Goal: Information Seeking & Learning: Find specific fact

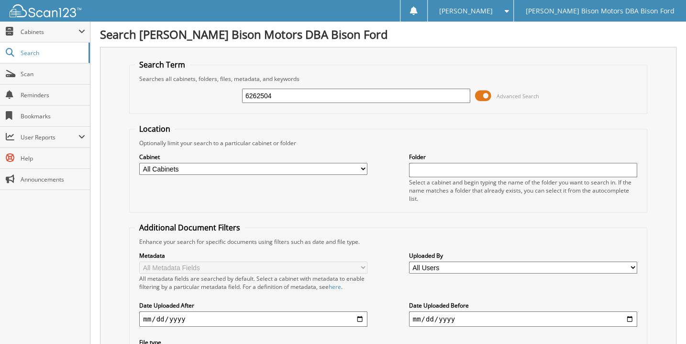
type input "6262504"
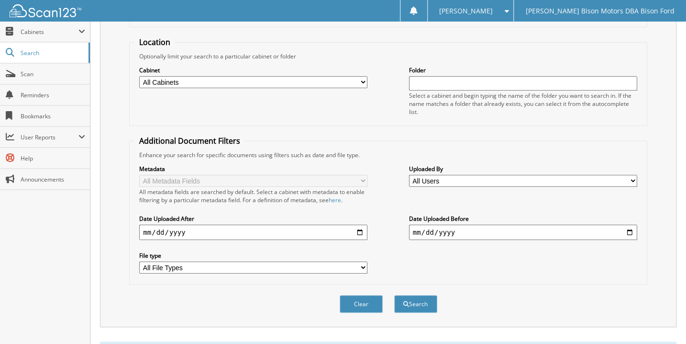
scroll to position [193, 0]
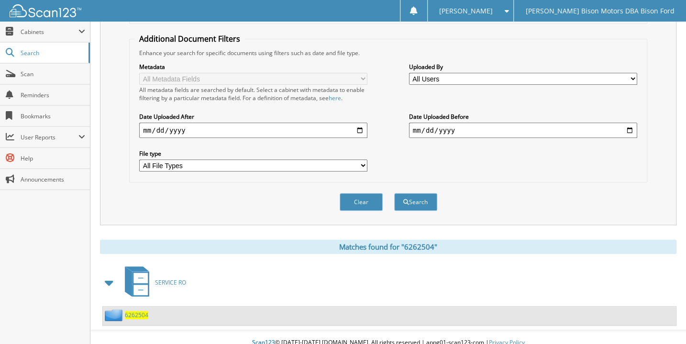
click at [138, 306] on div "6262504" at bounding box center [389, 315] width 573 height 19
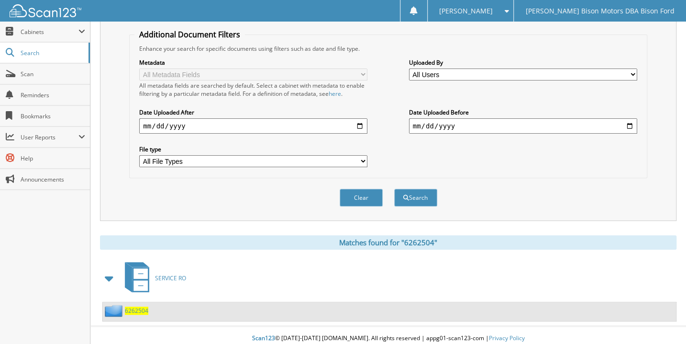
click at [138, 306] on span "6262504" at bounding box center [136, 310] width 23 height 8
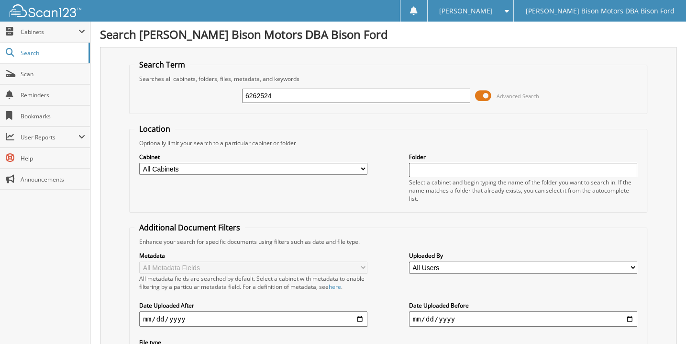
type input "6262524"
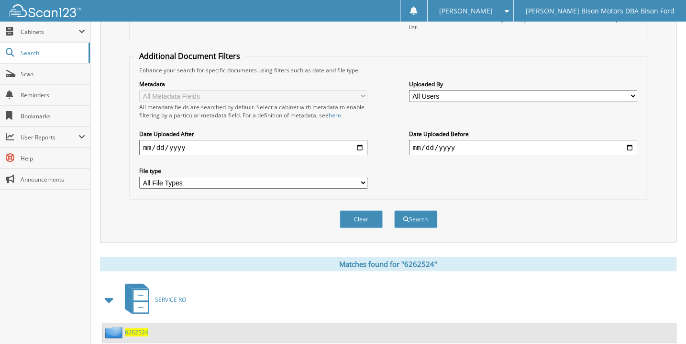
scroll to position [174, 0]
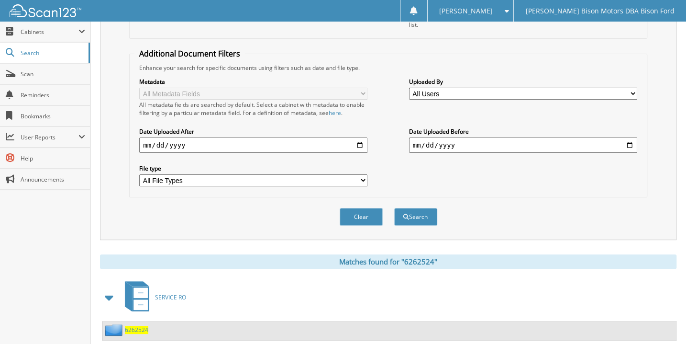
click at [138, 326] on span "6262524" at bounding box center [136, 330] width 23 height 8
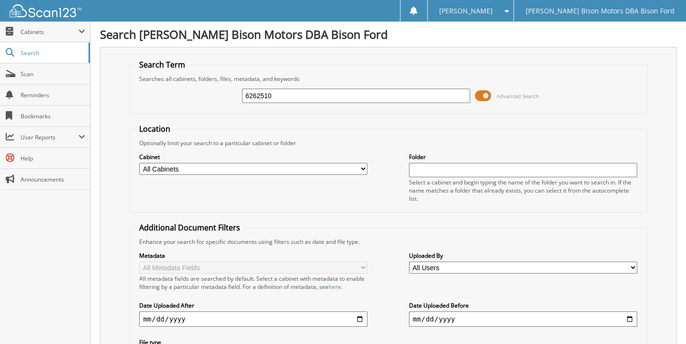
type input "6262510"
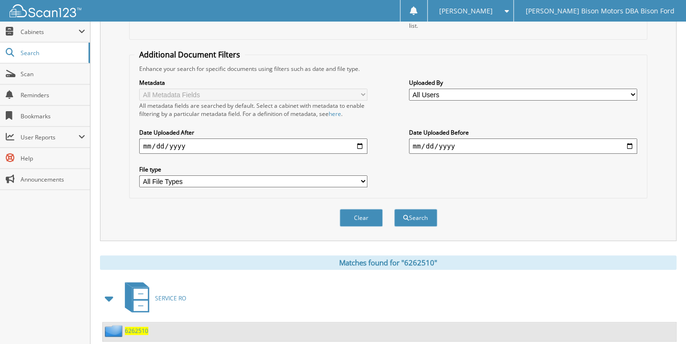
scroll to position [174, 0]
click at [142, 326] on span "6262510" at bounding box center [136, 330] width 23 height 8
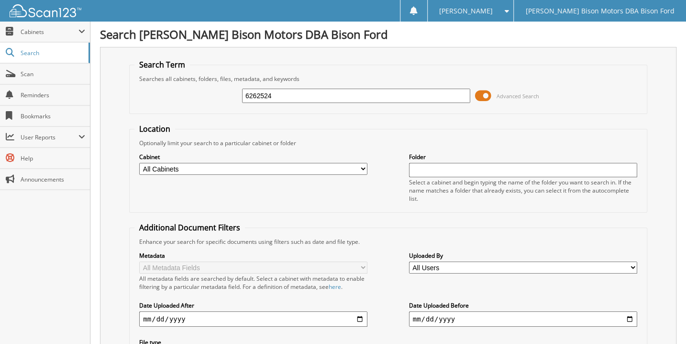
type input "6262524"
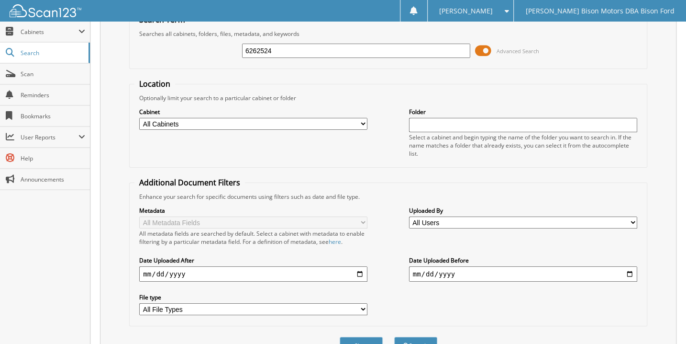
scroll to position [174, 0]
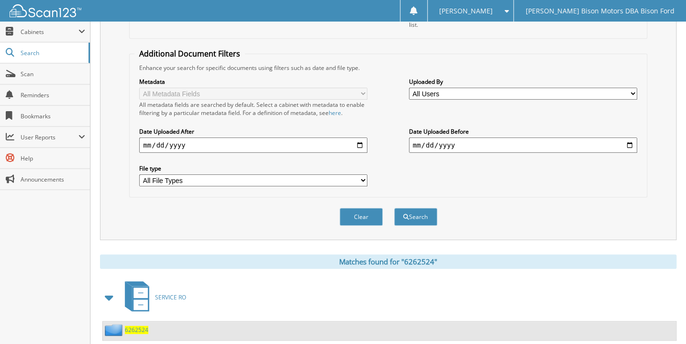
click at [131, 326] on span "6262524" at bounding box center [136, 330] width 23 height 8
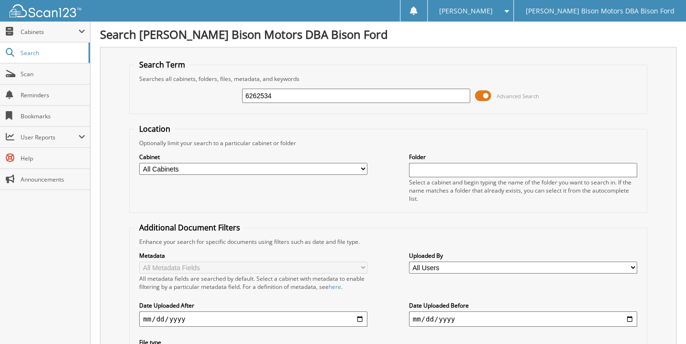
type input "6262534"
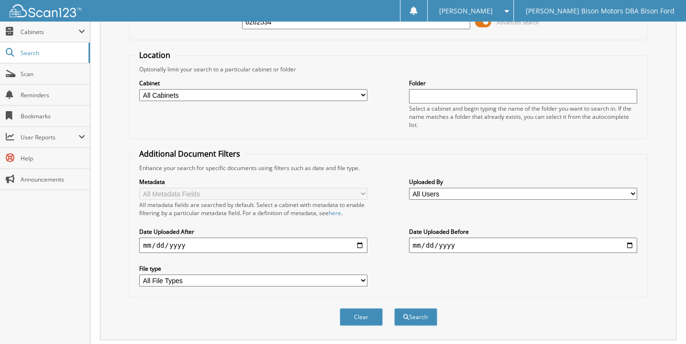
scroll to position [193, 0]
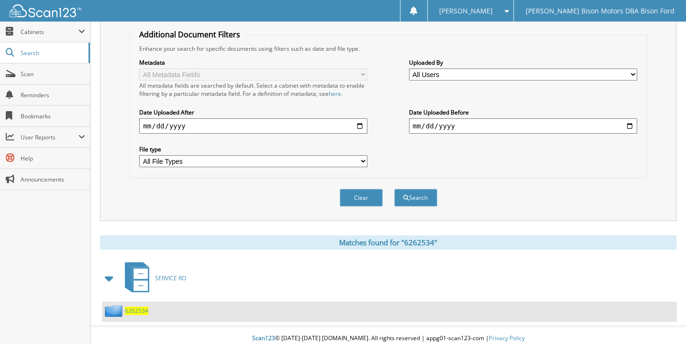
click at [147, 306] on span "6262534" at bounding box center [136, 310] width 23 height 8
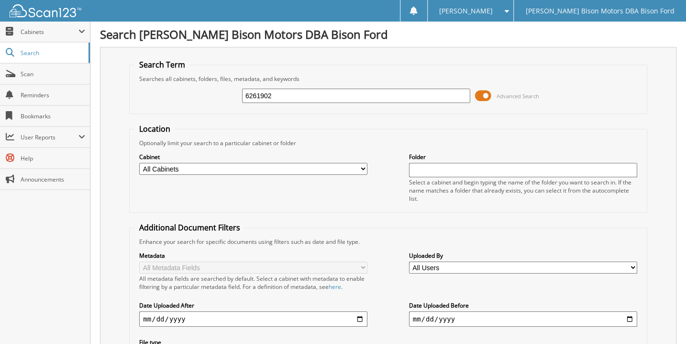
type input "6261902"
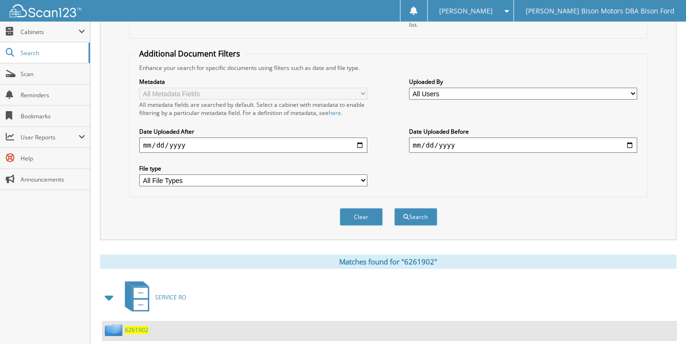
click at [136, 326] on span "6261902" at bounding box center [136, 330] width 23 height 8
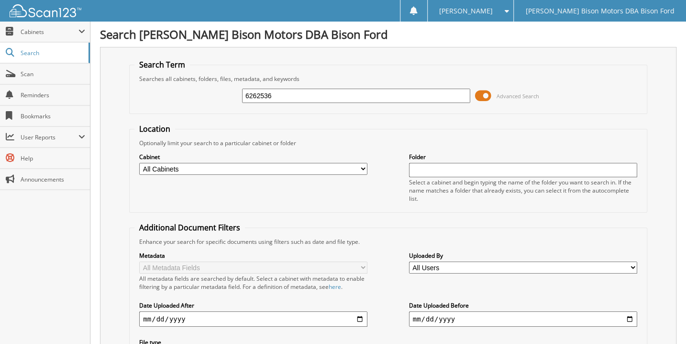
type input "6262536"
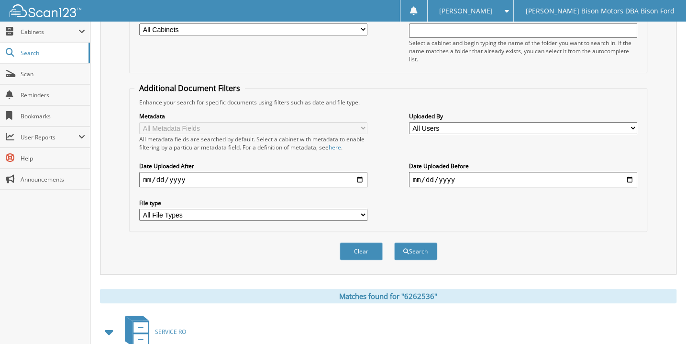
scroll to position [174, 0]
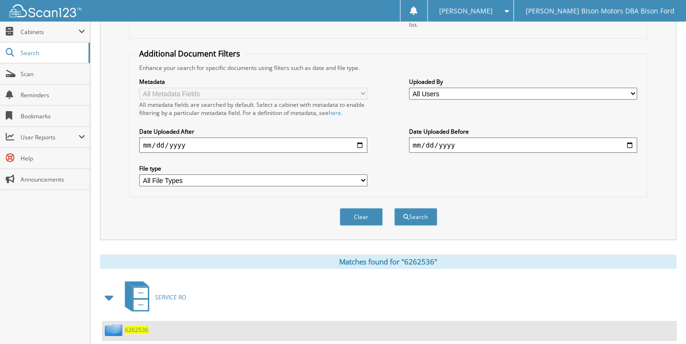
click at [134, 326] on span "6262536" at bounding box center [136, 330] width 23 height 8
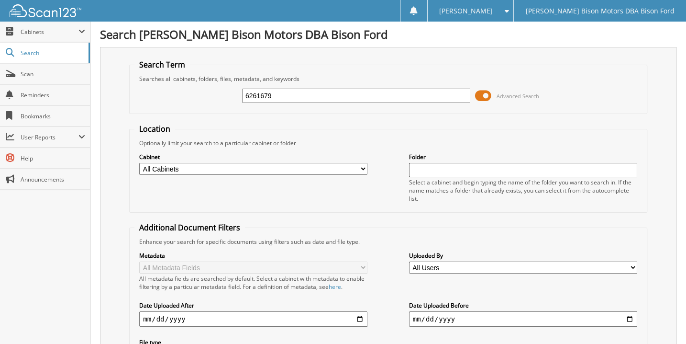
type input "6261679"
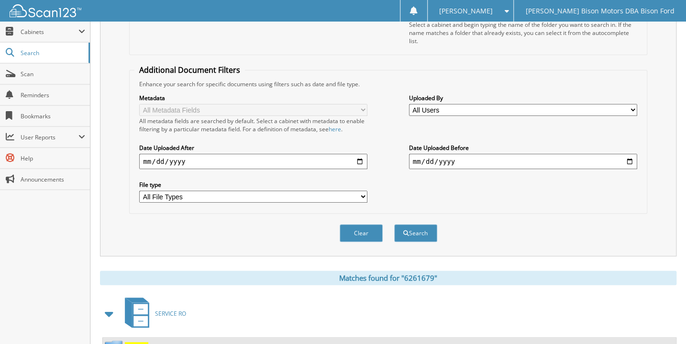
scroll to position [193, 0]
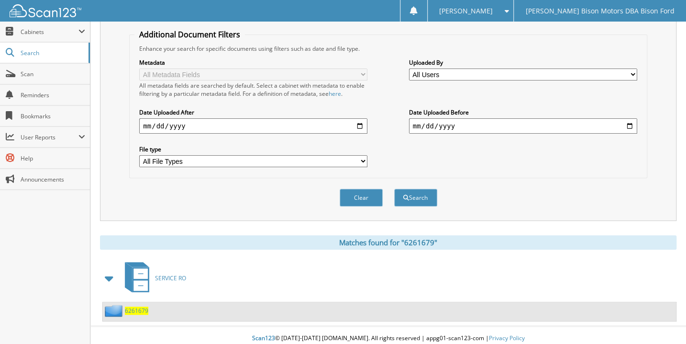
click at [138, 306] on span "6261679" at bounding box center [136, 310] width 23 height 8
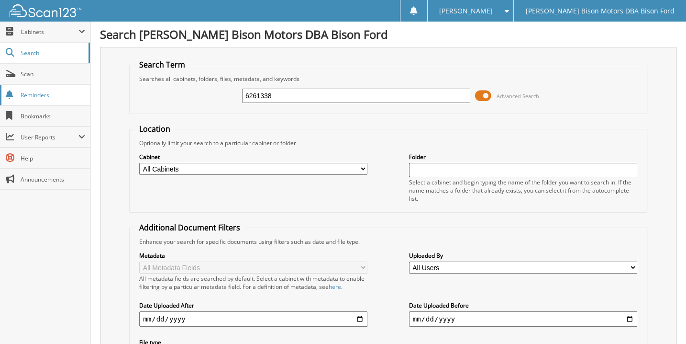
type input "6261338"
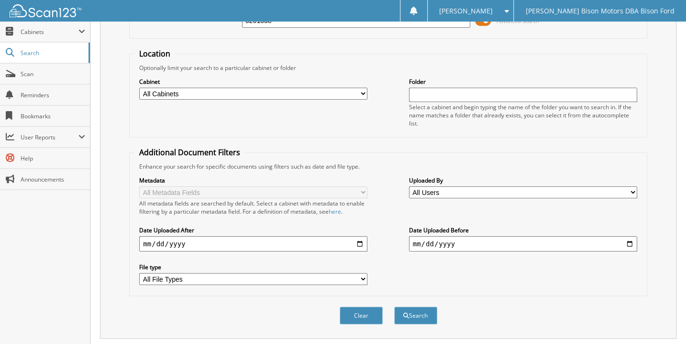
scroll to position [193, 0]
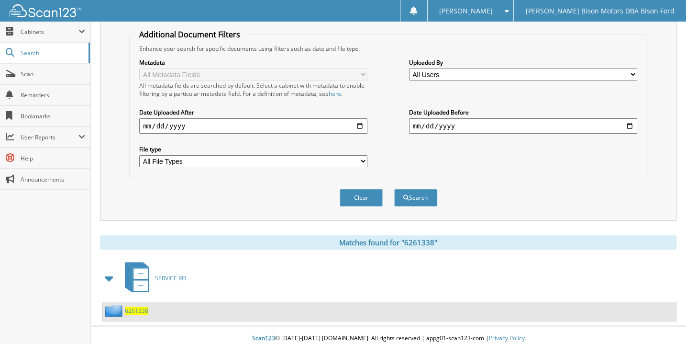
click at [138, 306] on span "6261338" at bounding box center [136, 310] width 23 height 8
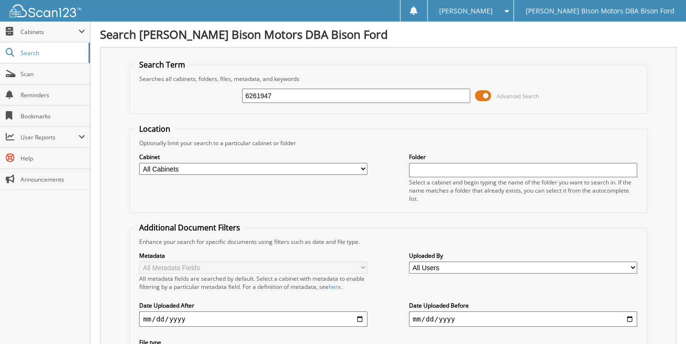
type input "6261947"
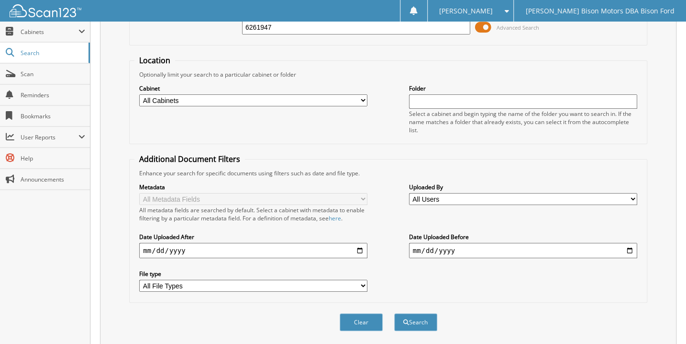
scroll to position [193, 0]
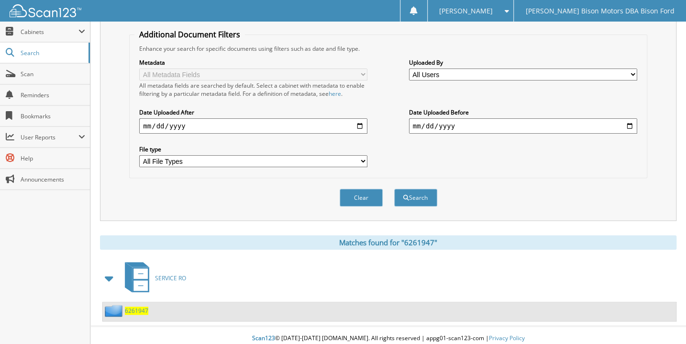
click at [146, 306] on span "6261947" at bounding box center [136, 310] width 23 height 8
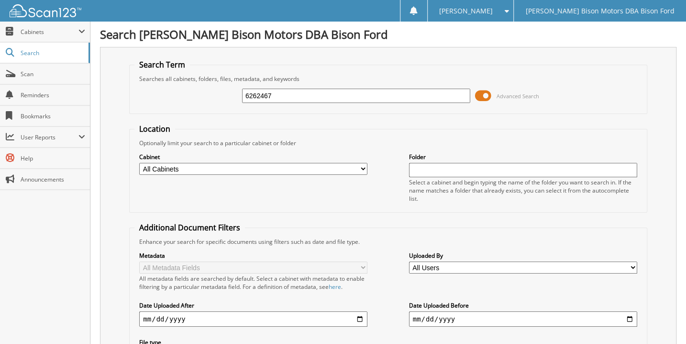
type input "6262467"
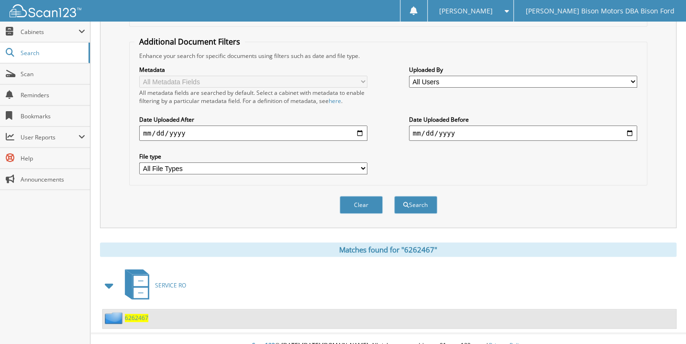
scroll to position [193, 0]
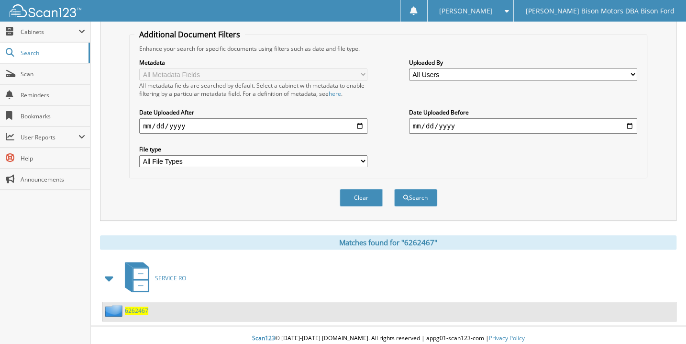
click at [139, 306] on span "6262467" at bounding box center [136, 310] width 23 height 8
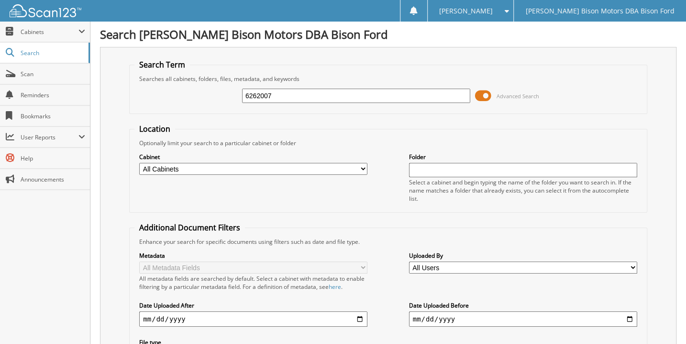
type input "6262007"
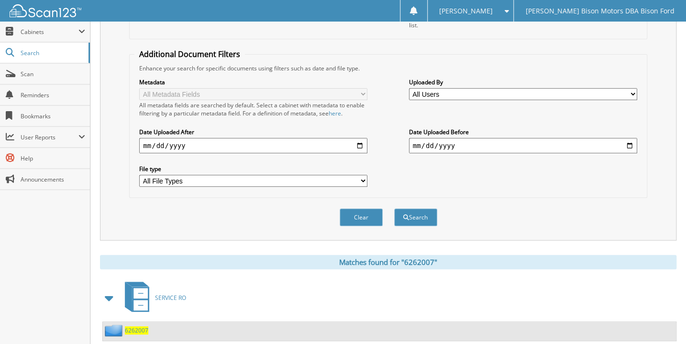
scroll to position [174, 0]
click at [131, 326] on span "6262007" at bounding box center [136, 330] width 23 height 8
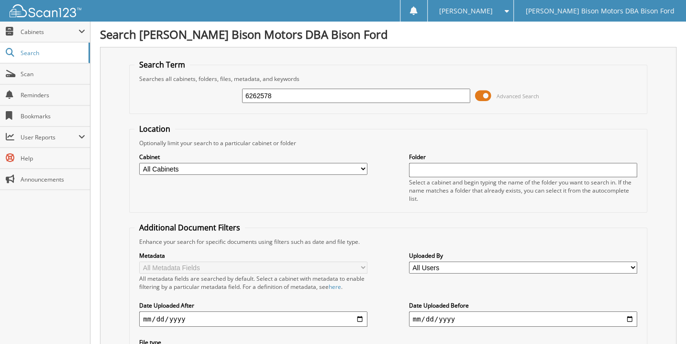
type input "6262578"
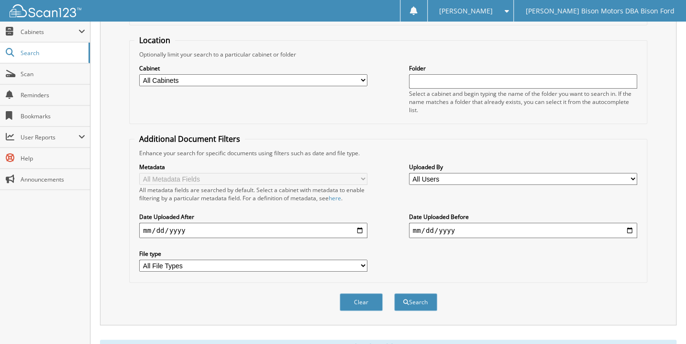
scroll to position [193, 0]
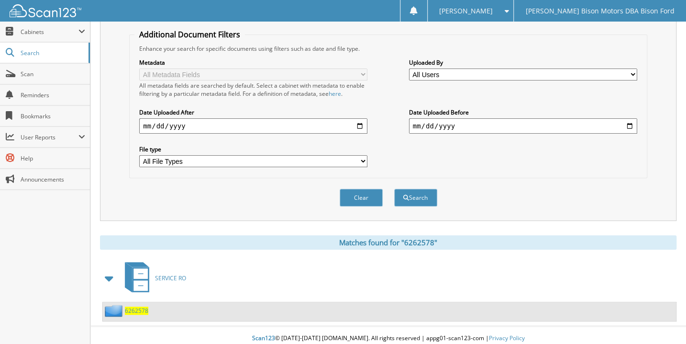
click at [139, 306] on span "6262578" at bounding box center [136, 310] width 23 height 8
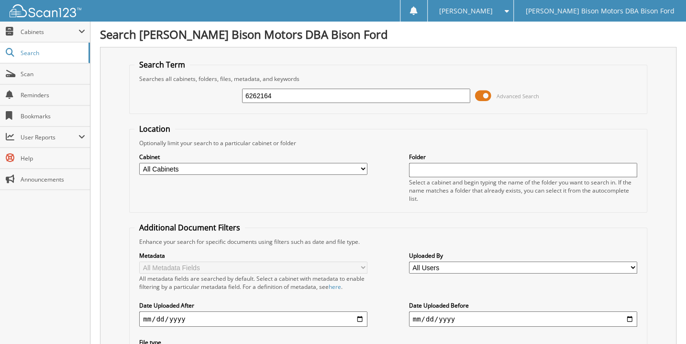
type input "6262164"
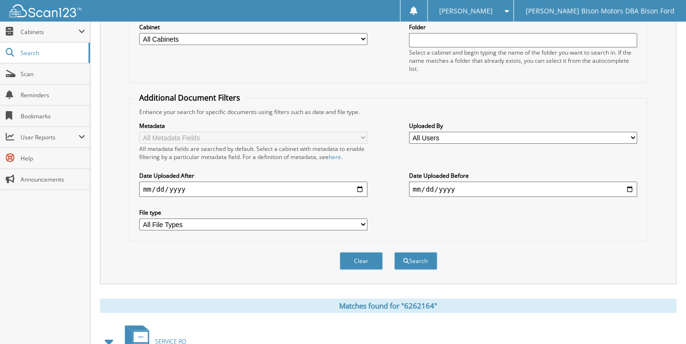
scroll to position [174, 0]
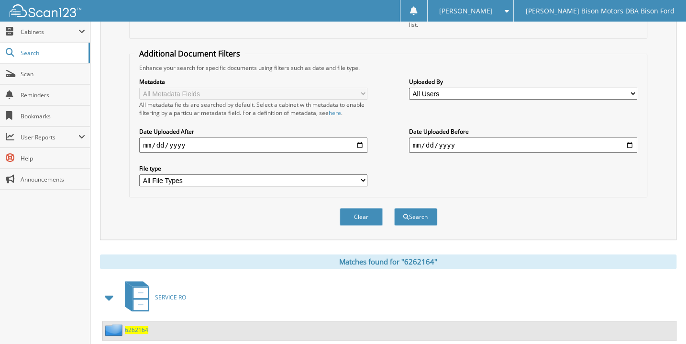
click at [131, 326] on span "6262164" at bounding box center [136, 330] width 23 height 8
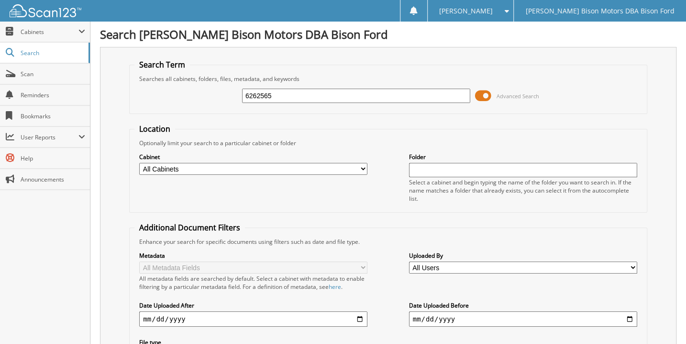
type input "6262565"
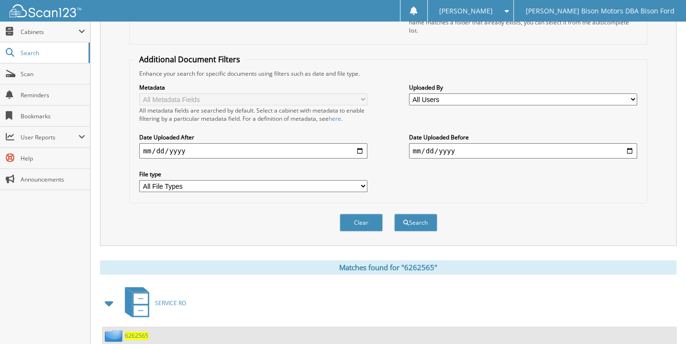
scroll to position [174, 0]
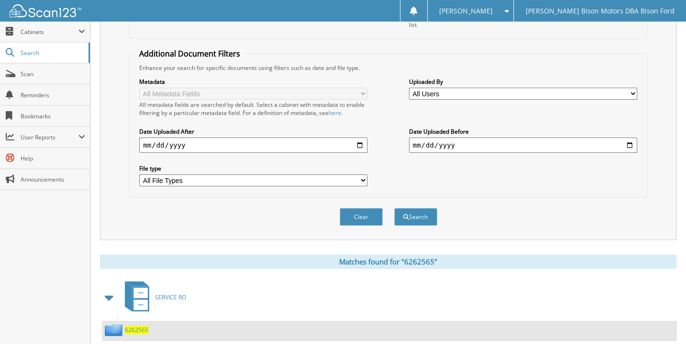
click at [135, 326] on span "6262565" at bounding box center [136, 330] width 23 height 8
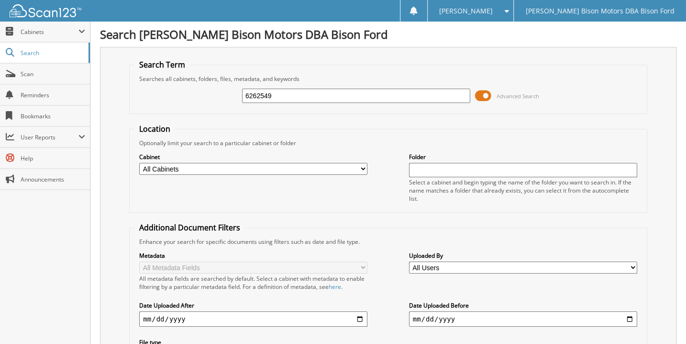
type input "6262549"
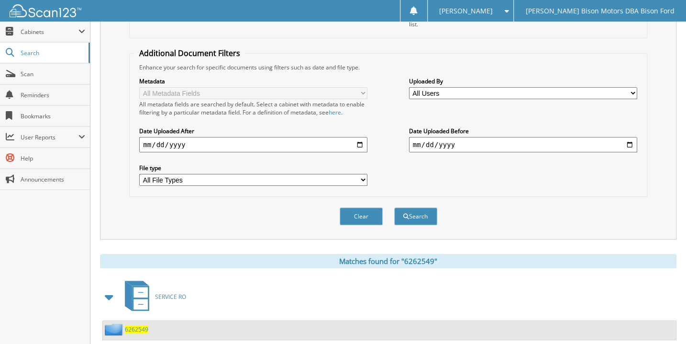
scroll to position [193, 0]
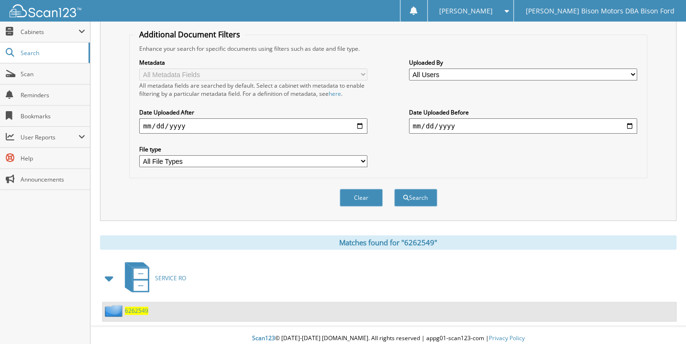
click at [136, 306] on span "6262549" at bounding box center [136, 310] width 23 height 8
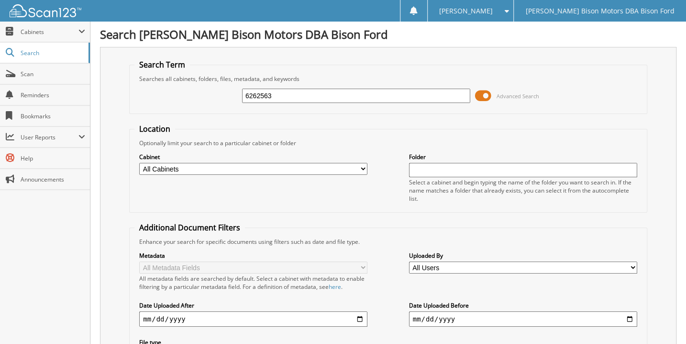
type input "6262563"
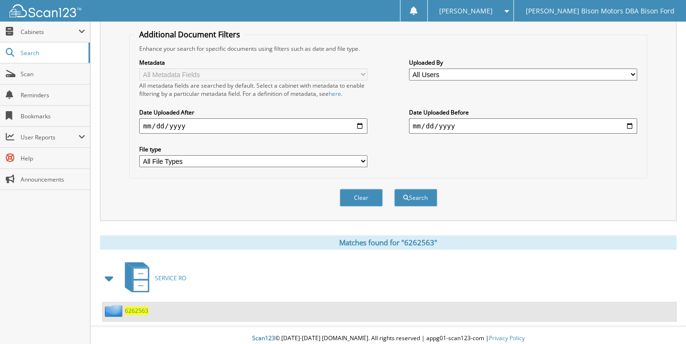
click at [148, 303] on div "6262563" at bounding box center [389, 311] width 573 height 19
click at [144, 306] on span "6262563" at bounding box center [136, 310] width 23 height 8
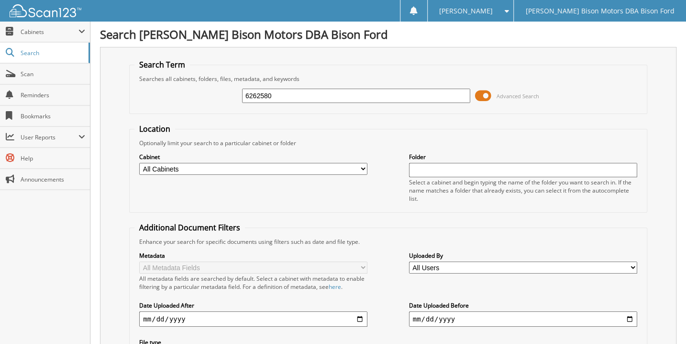
type input "6262580"
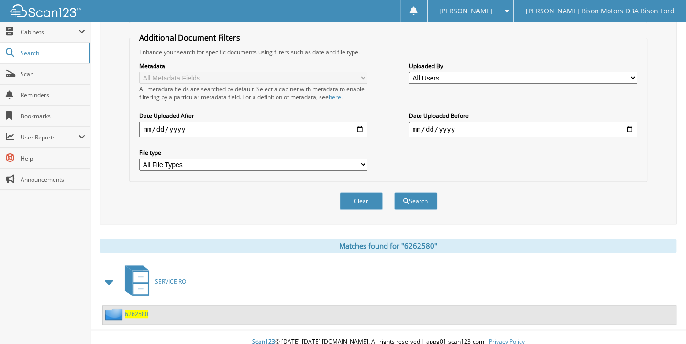
scroll to position [193, 0]
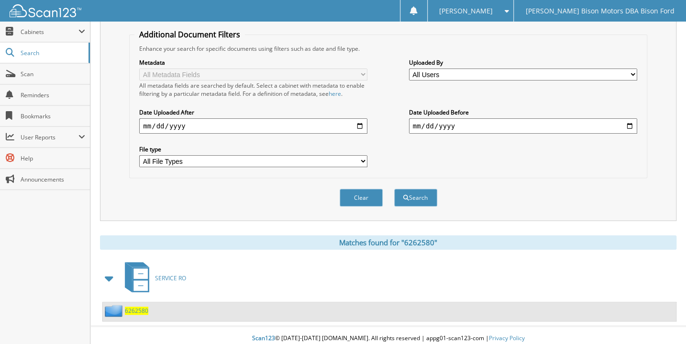
click at [138, 306] on span "6262580" at bounding box center [136, 310] width 23 height 8
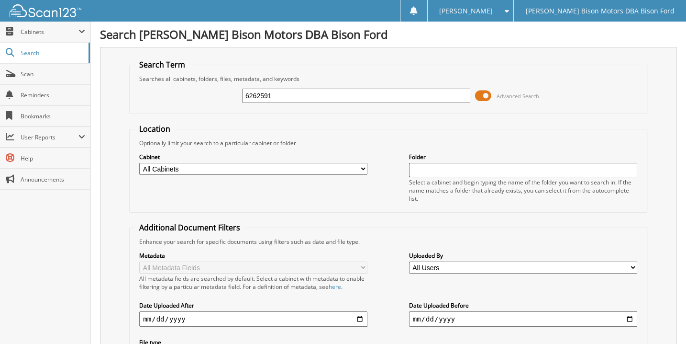
type input "6262591"
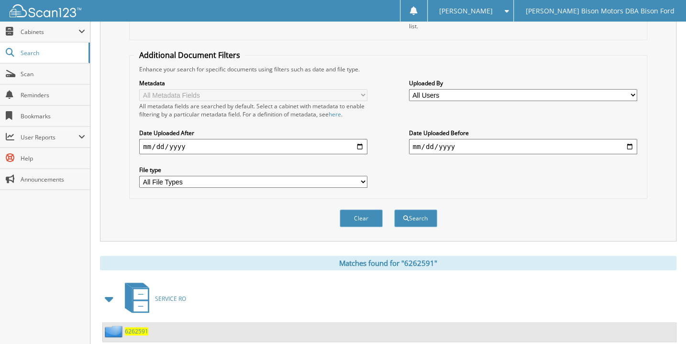
scroll to position [193, 0]
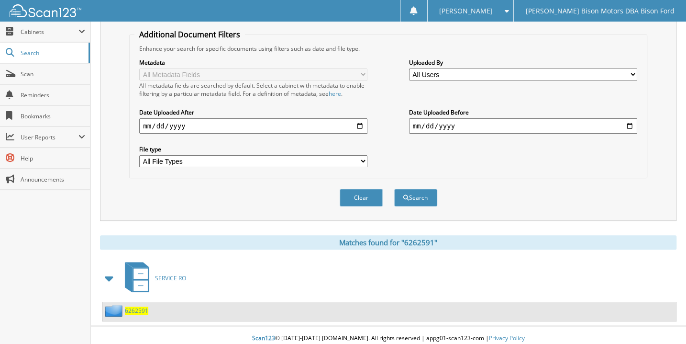
click at [137, 306] on span "6262591" at bounding box center [136, 310] width 23 height 8
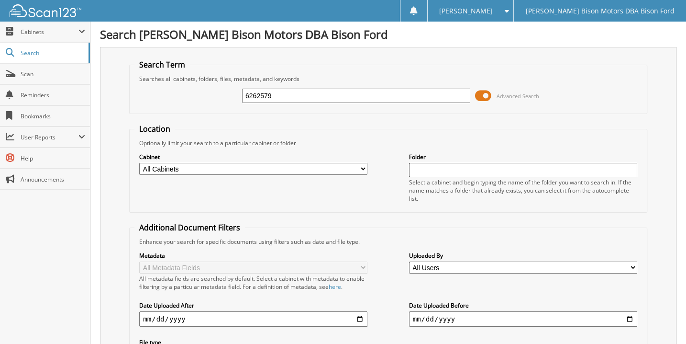
type input "6262579"
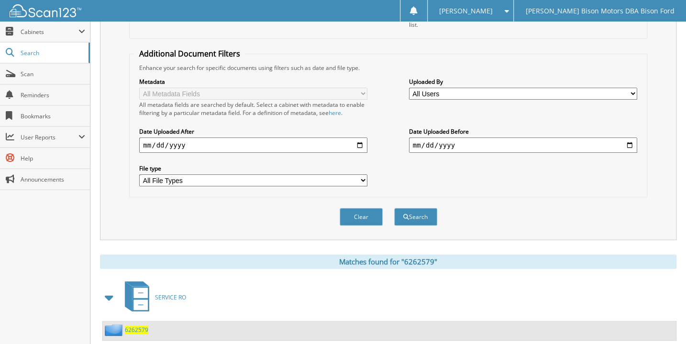
click at [132, 326] on span "6262579" at bounding box center [136, 330] width 23 height 8
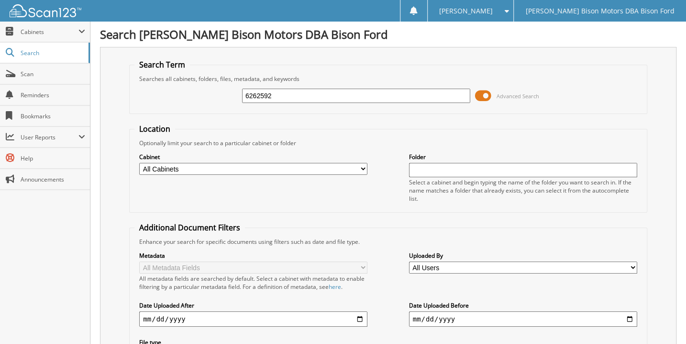
type input "6262592"
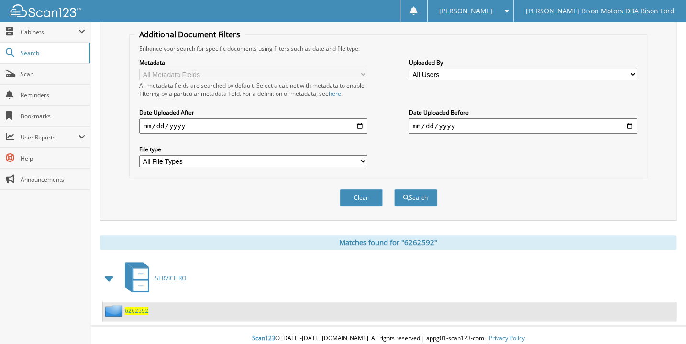
click at [139, 306] on span "6262592" at bounding box center [136, 310] width 23 height 8
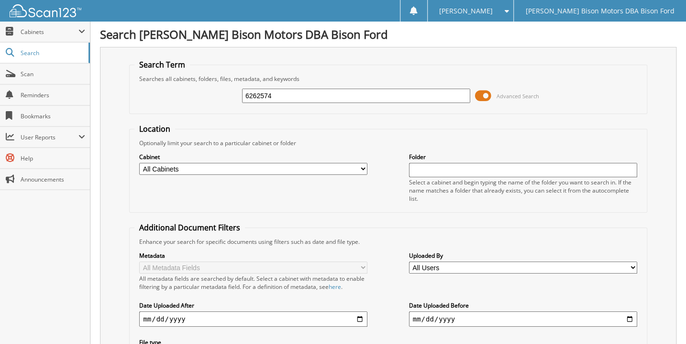
type input "6262574"
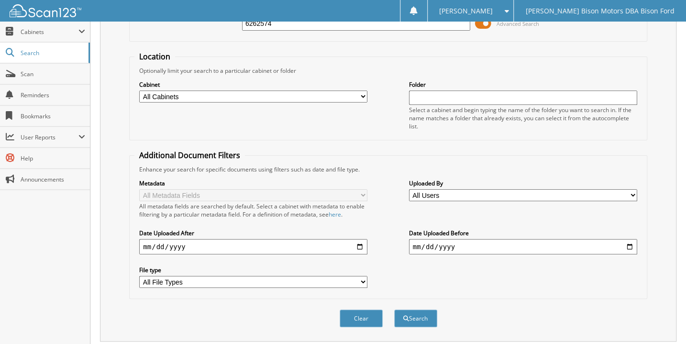
scroll to position [193, 0]
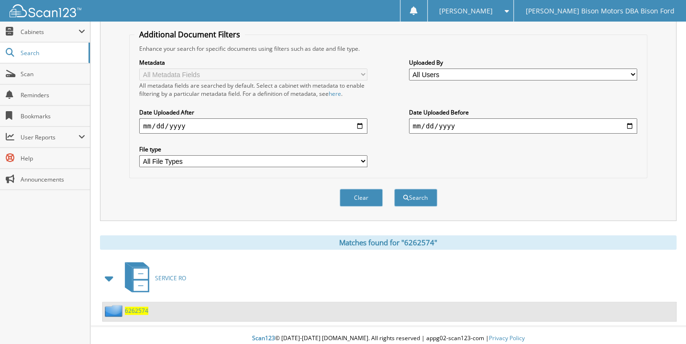
click at [135, 306] on span "6262574" at bounding box center [136, 310] width 23 height 8
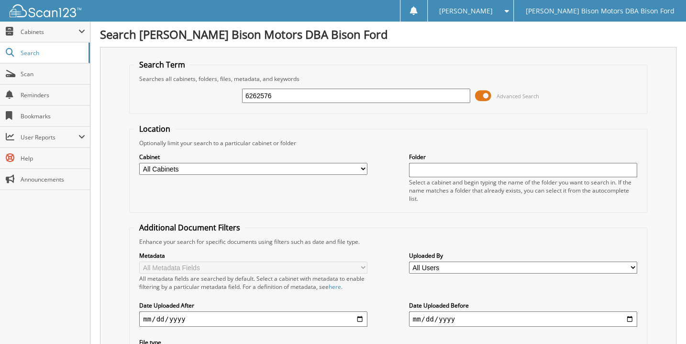
type input "6262576"
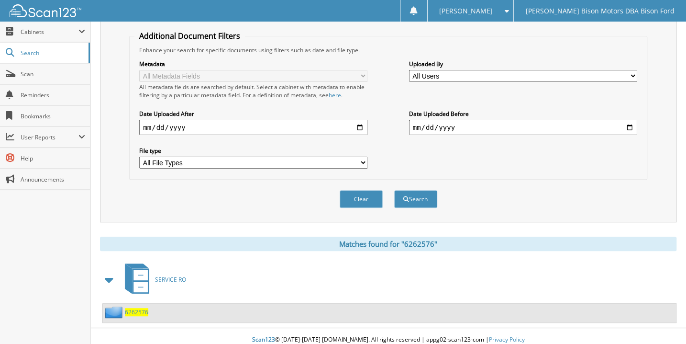
scroll to position [193, 0]
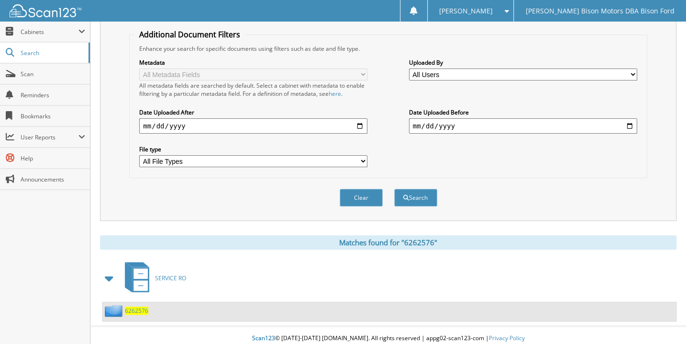
click at [135, 306] on span "6262576" at bounding box center [136, 310] width 23 height 8
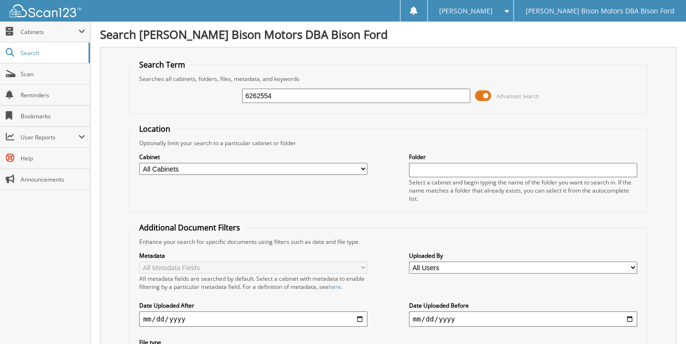
type input "6262554"
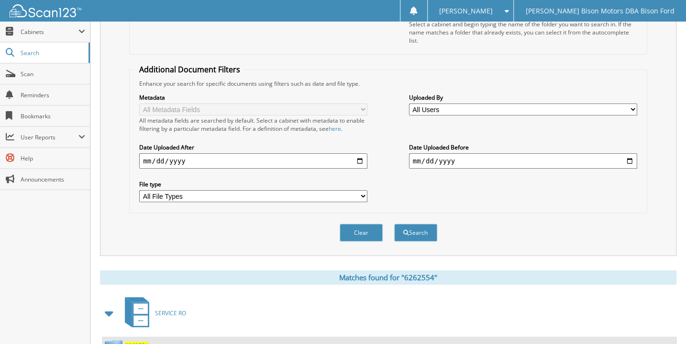
scroll to position [174, 0]
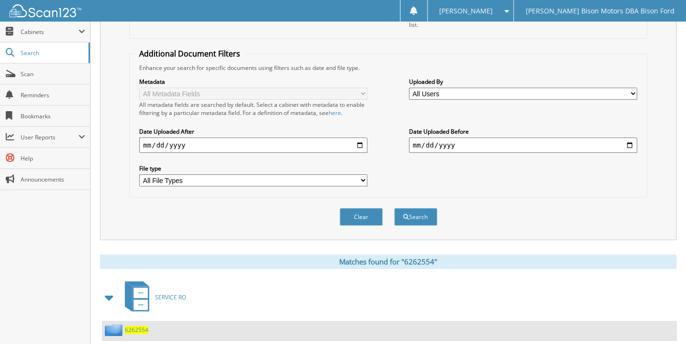
click at [138, 326] on span "6262554" at bounding box center [136, 330] width 23 height 8
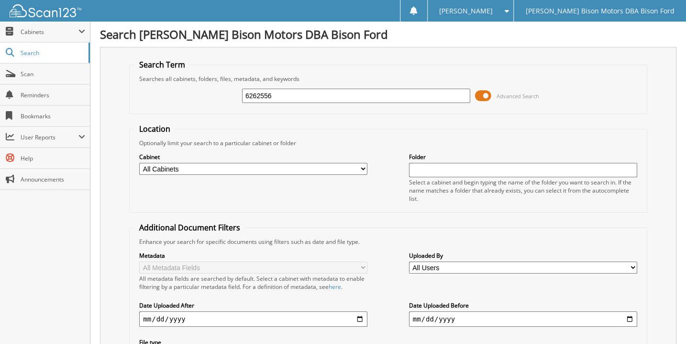
type input "6262556"
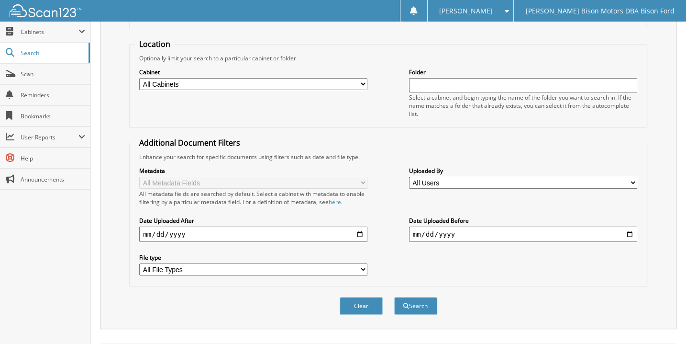
scroll to position [174, 0]
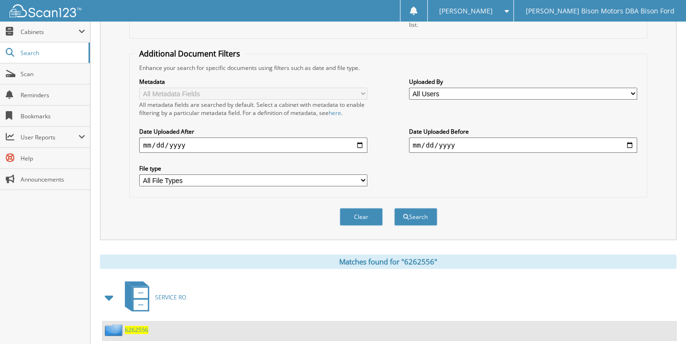
click at [139, 326] on span "6262556" at bounding box center [136, 330] width 23 height 8
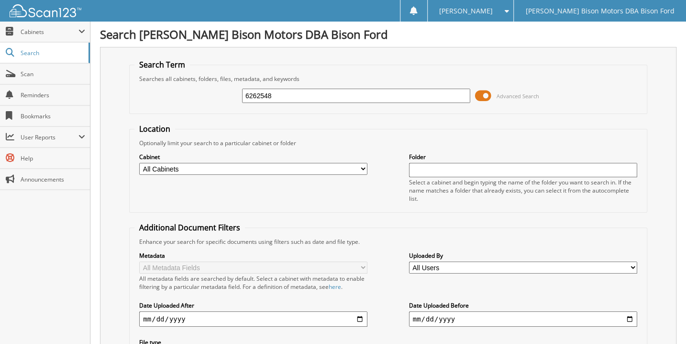
type input "6262548"
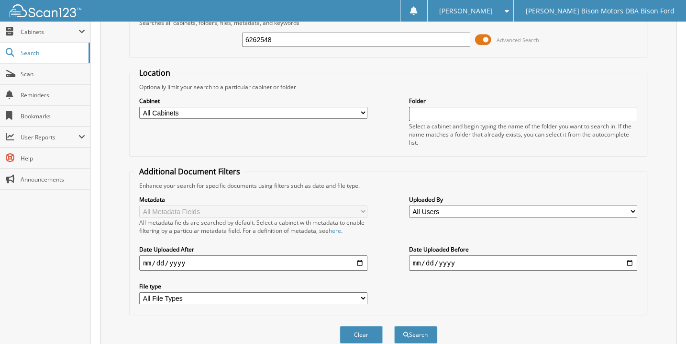
scroll to position [193, 0]
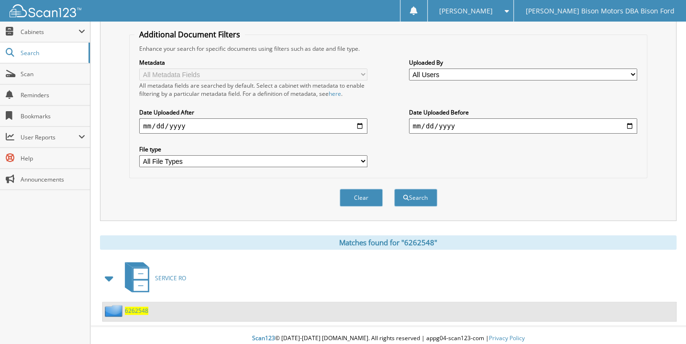
click at [134, 306] on span "6262548" at bounding box center [136, 310] width 23 height 8
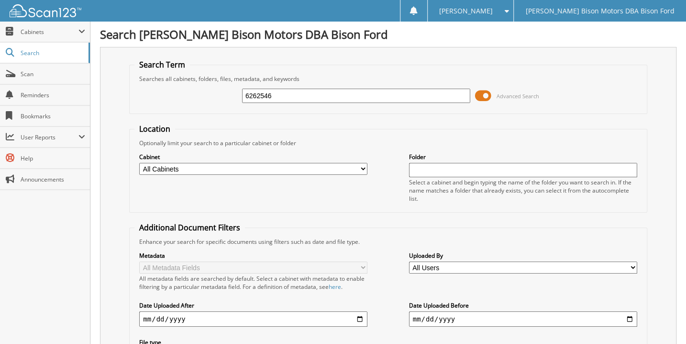
type input "6262546"
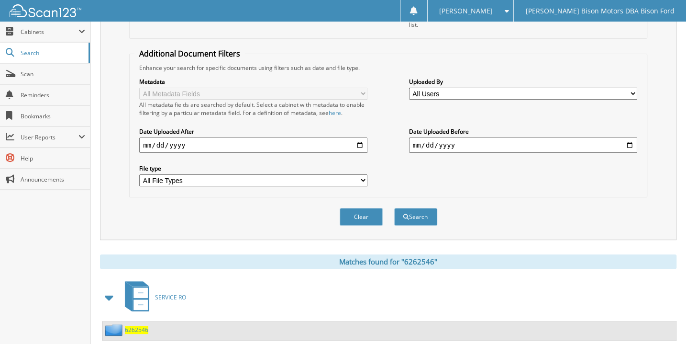
scroll to position [193, 0]
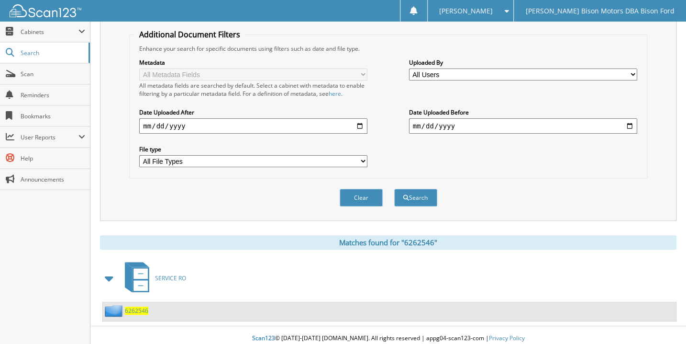
click at [141, 306] on span "6262546" at bounding box center [136, 310] width 23 height 8
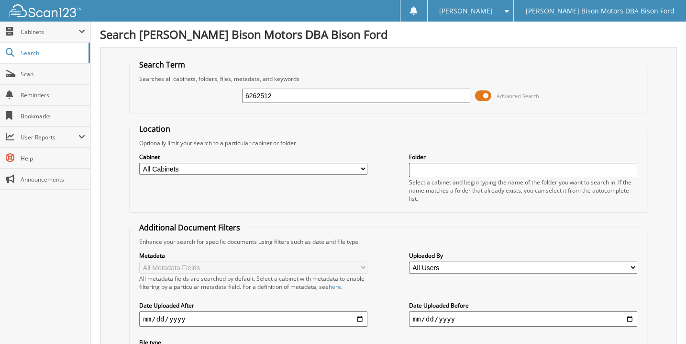
type input "6262512"
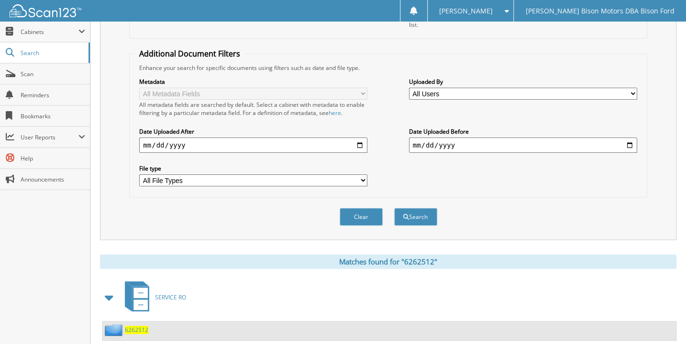
scroll to position [193, 0]
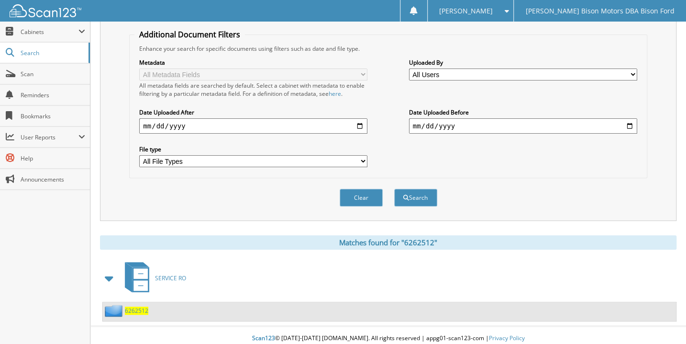
click at [137, 306] on span "6262512" at bounding box center [136, 310] width 23 height 8
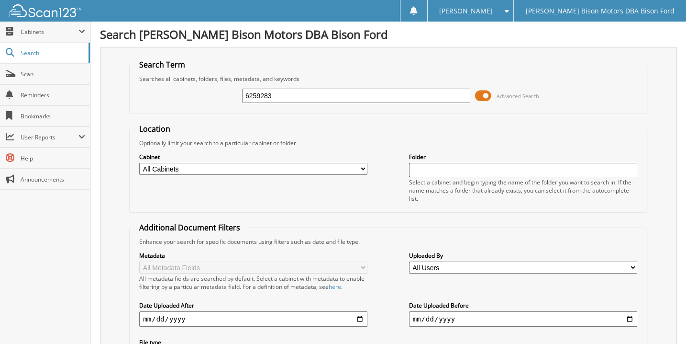
type input "6259283"
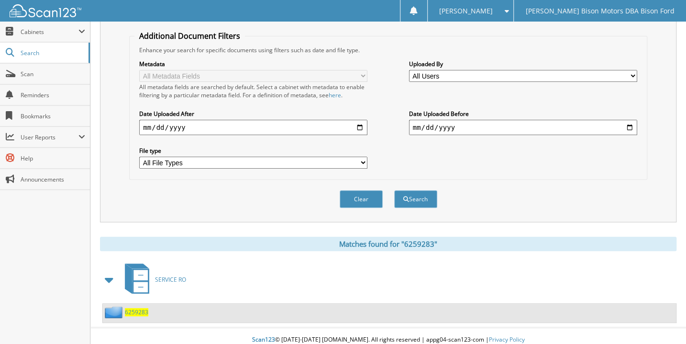
scroll to position [193, 0]
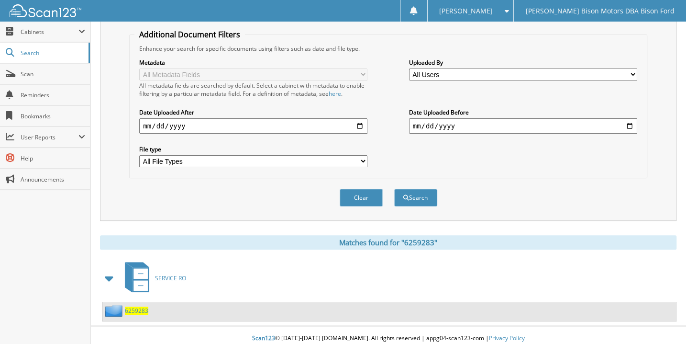
click at [131, 306] on span "6259283" at bounding box center [136, 310] width 23 height 8
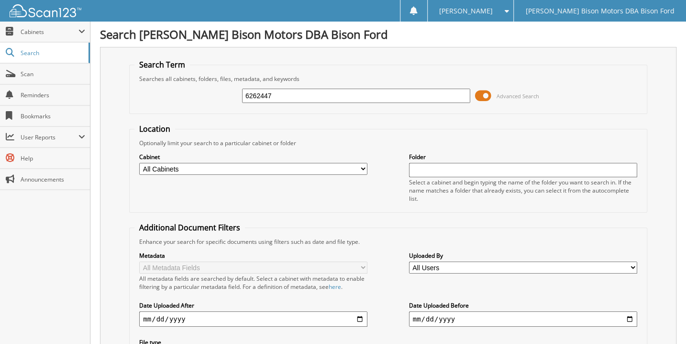
type input "6262447"
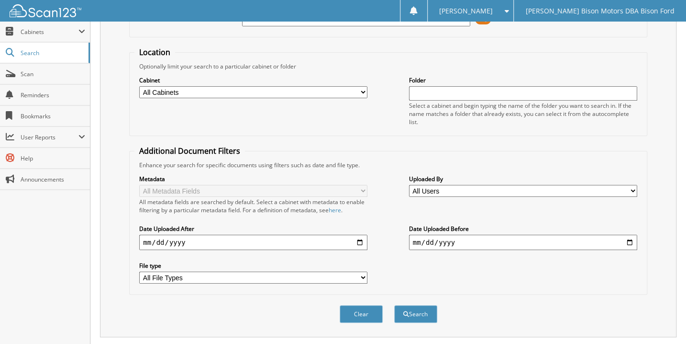
scroll to position [174, 0]
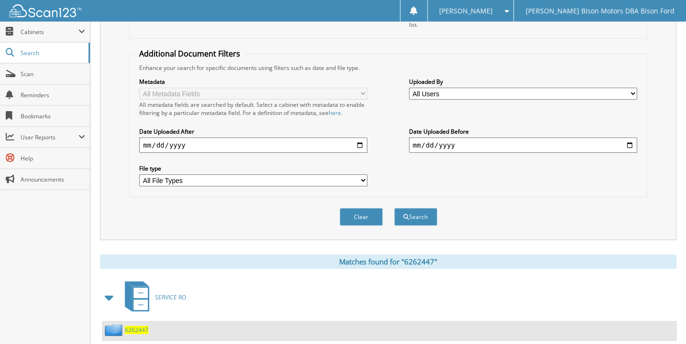
click at [143, 326] on span "6262447" at bounding box center [136, 330] width 23 height 8
